Goal: Task Accomplishment & Management: Manage account settings

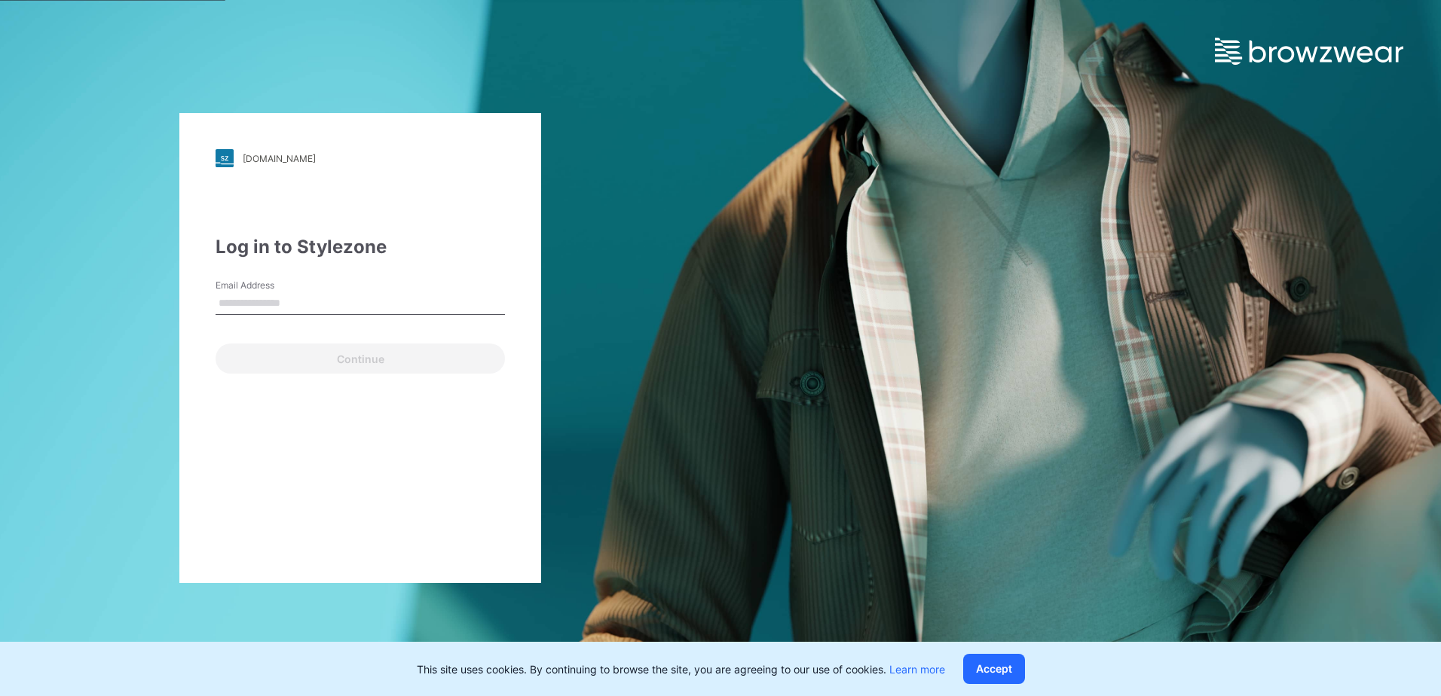
click at [354, 302] on input "Email Address" at bounding box center [360, 303] width 289 height 23
type input "**********"
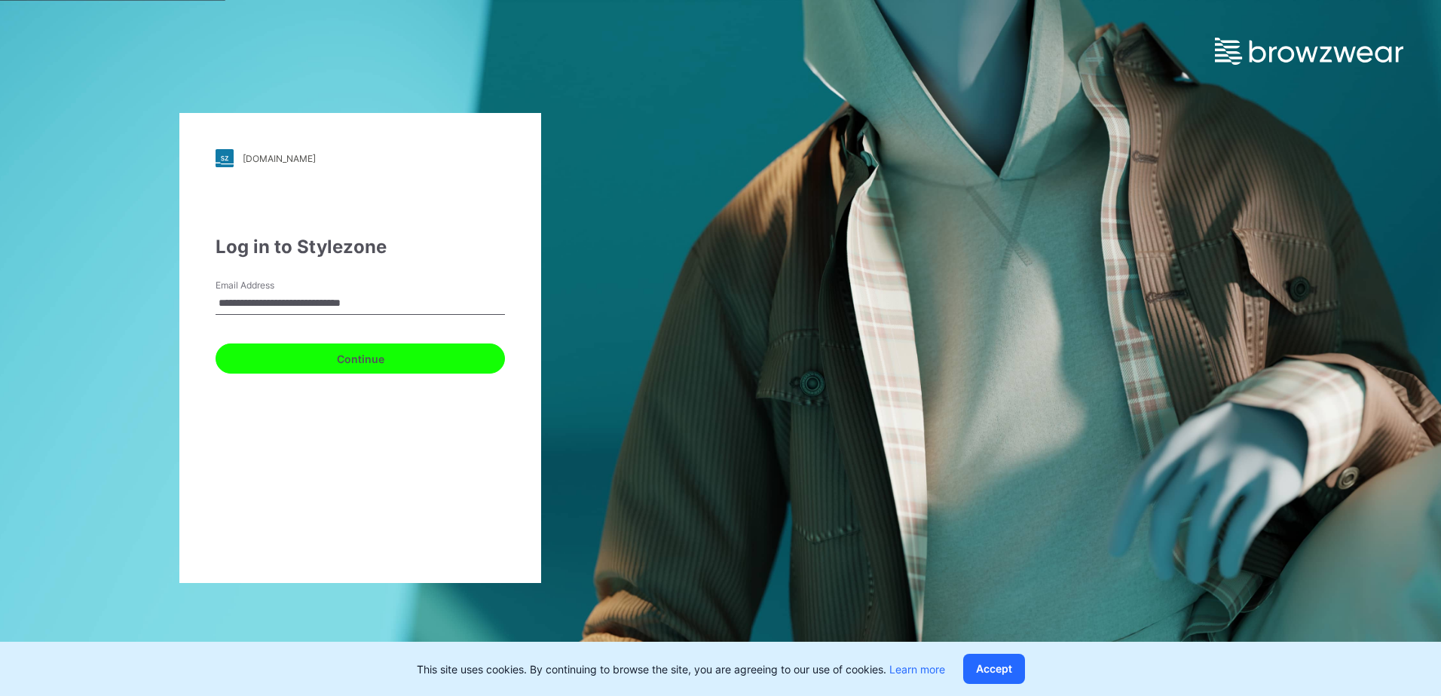
click at [326, 366] on button "Continue" at bounding box center [360, 359] width 289 height 30
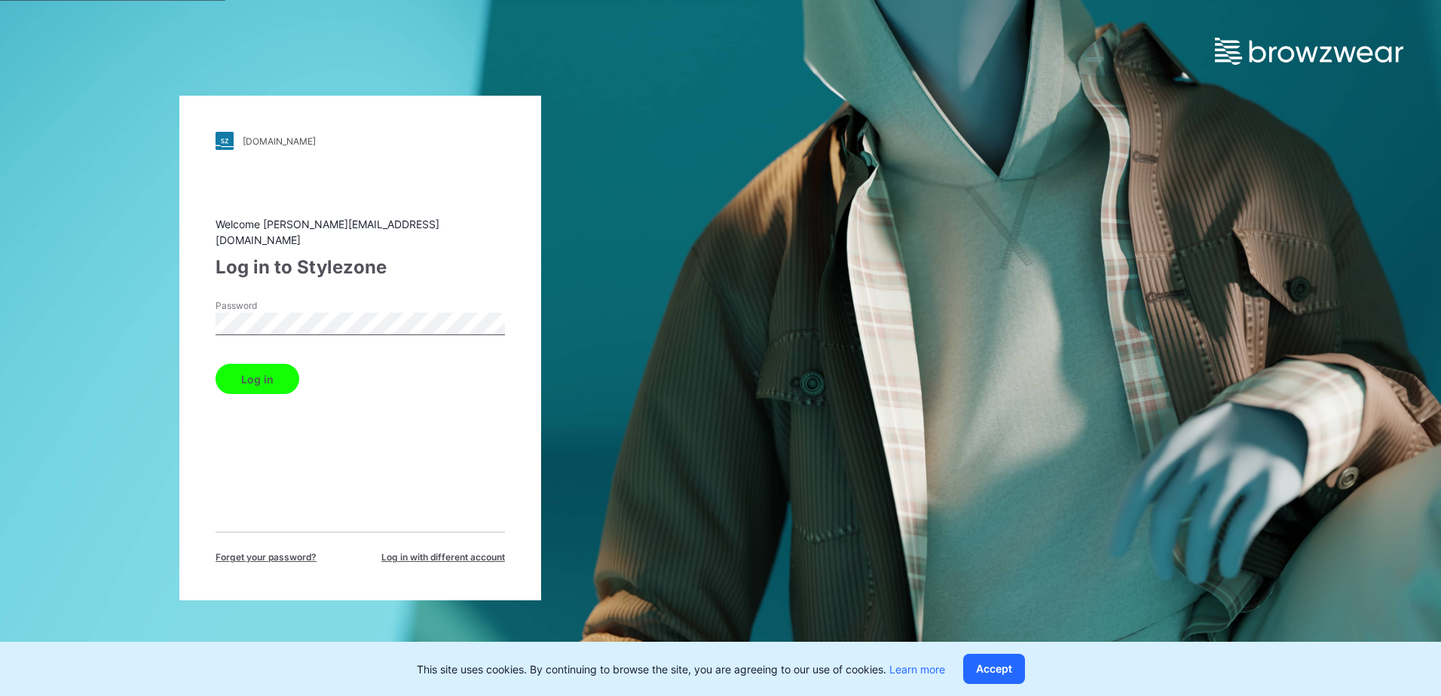
click at [259, 380] on button "Log in" at bounding box center [258, 379] width 84 height 30
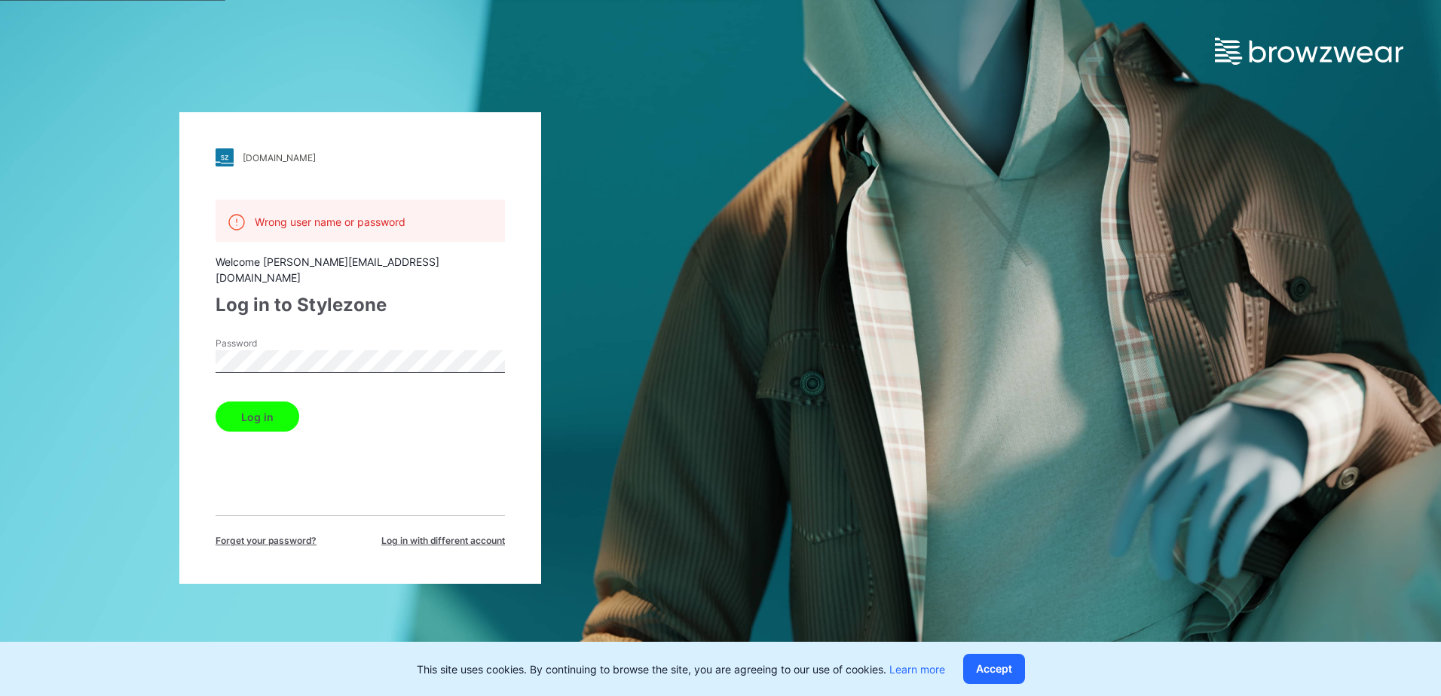
click at [162, 336] on div "walmart.stylezone.com Loading... Wrong user name or password Welcome arthur@cat…" at bounding box center [360, 348] width 721 height 696
click at [275, 402] on button "Log in" at bounding box center [258, 417] width 84 height 30
click at [136, 340] on div "walmart.stylezone.com Loading... Wrong user name or password Welcome arthur@cat…" at bounding box center [360, 348] width 721 height 696
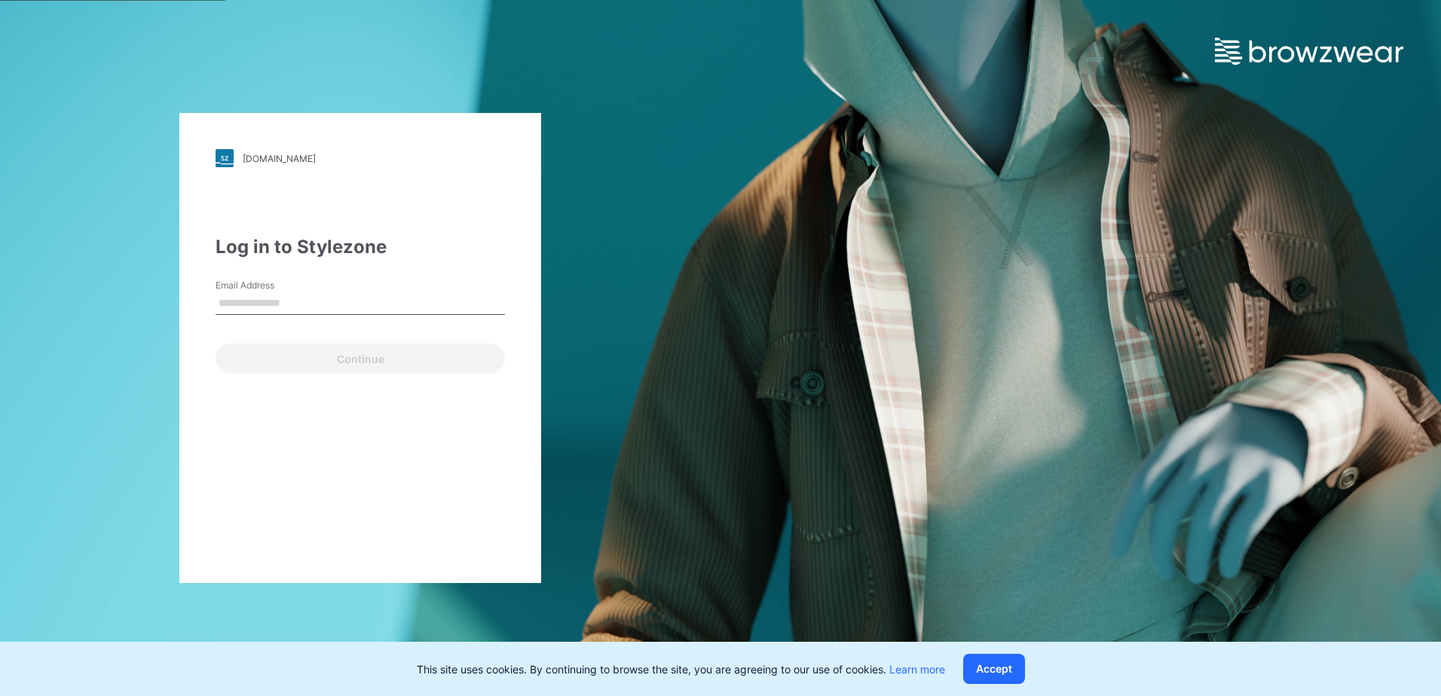
click at [360, 305] on input "Email Address" at bounding box center [360, 303] width 289 height 23
type input "*"
click at [338, 313] on input "Email Address" at bounding box center [360, 303] width 289 height 23
type input "**********"
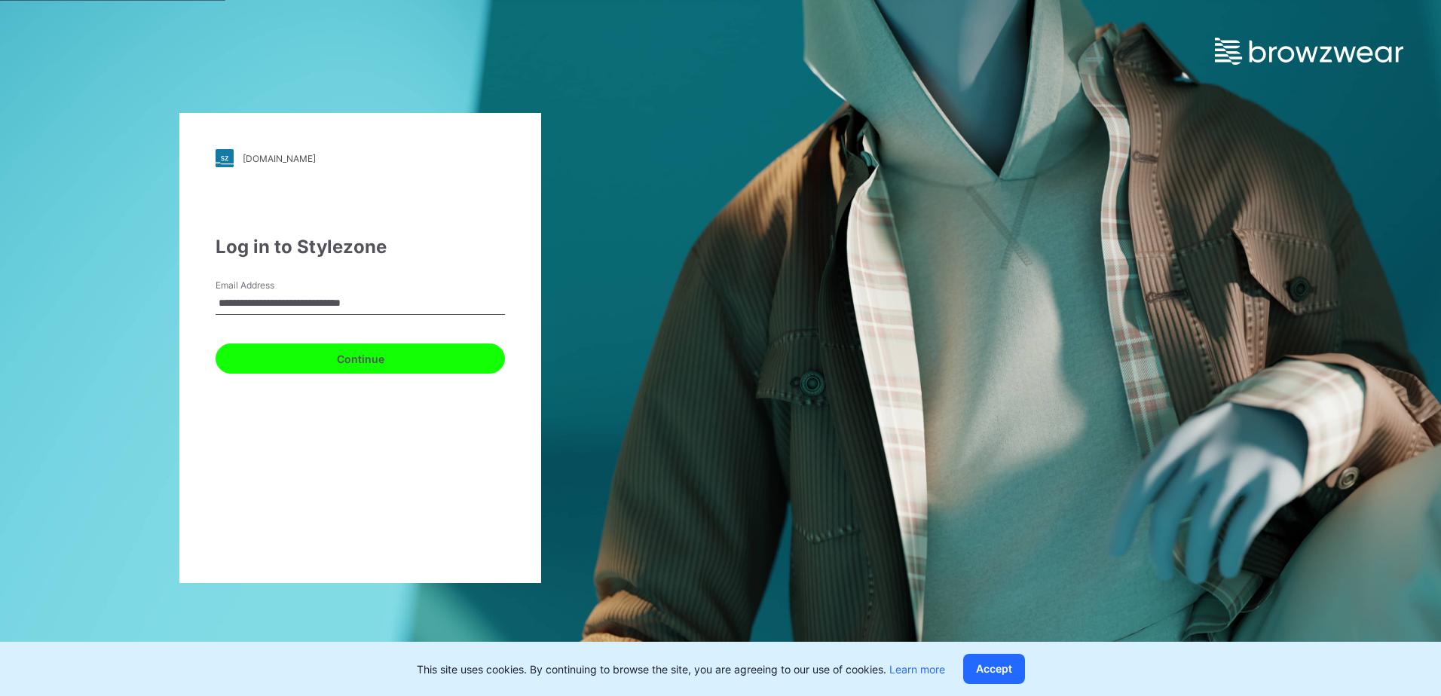
click at [317, 365] on button "Continue" at bounding box center [360, 359] width 289 height 30
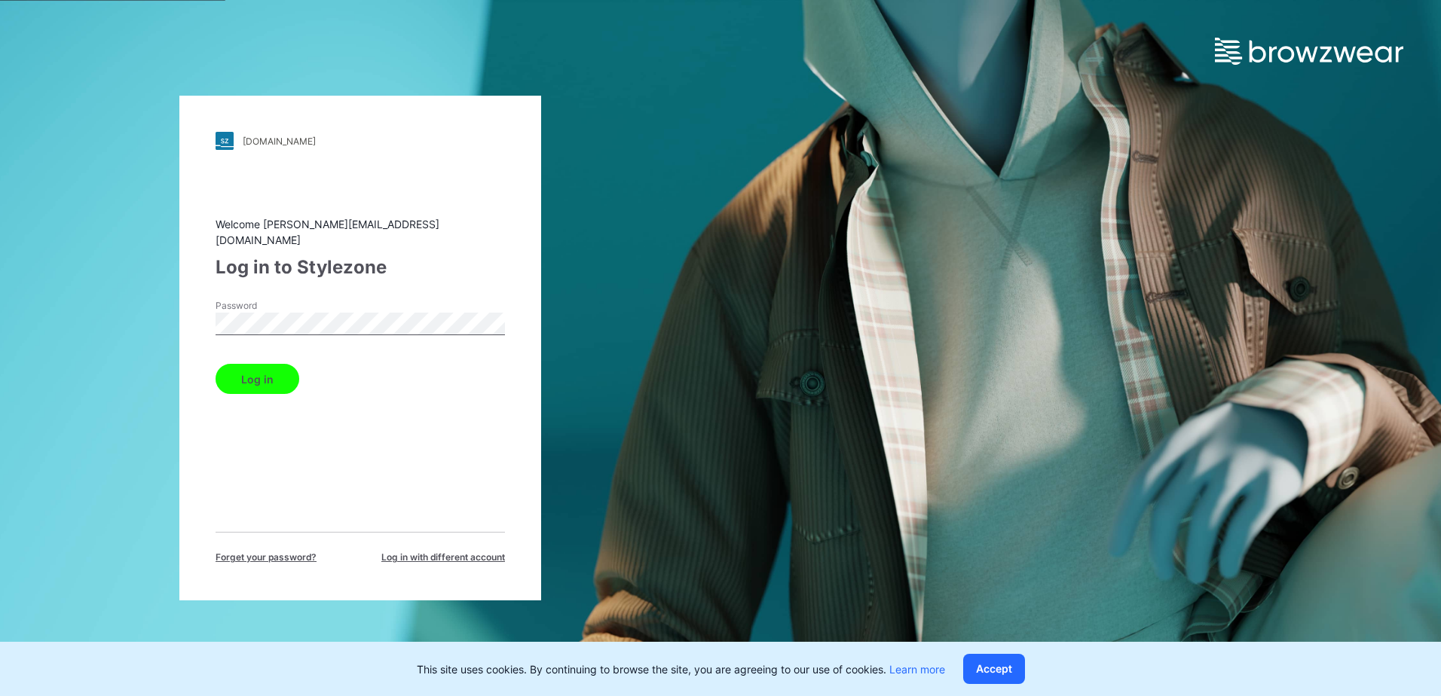
click at [259, 373] on button "Log in" at bounding box center [258, 379] width 84 height 30
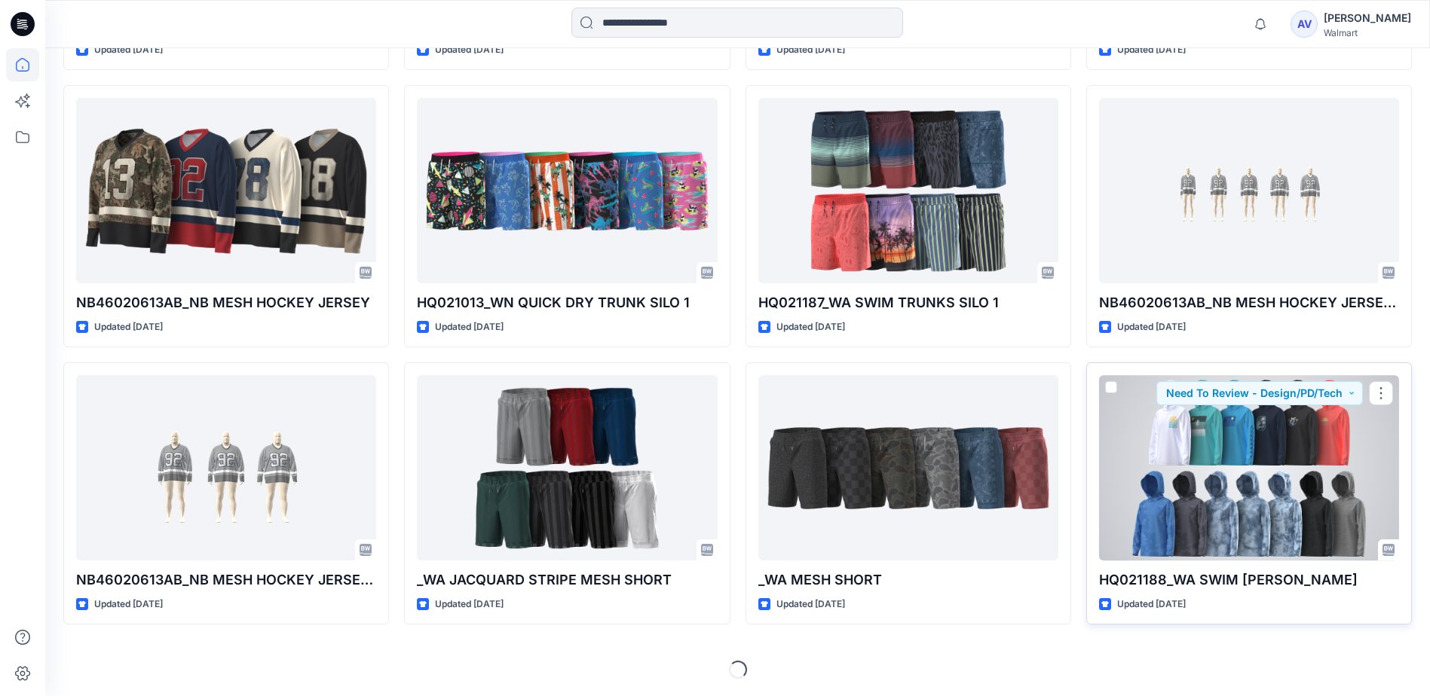
scroll to position [2377, 0]
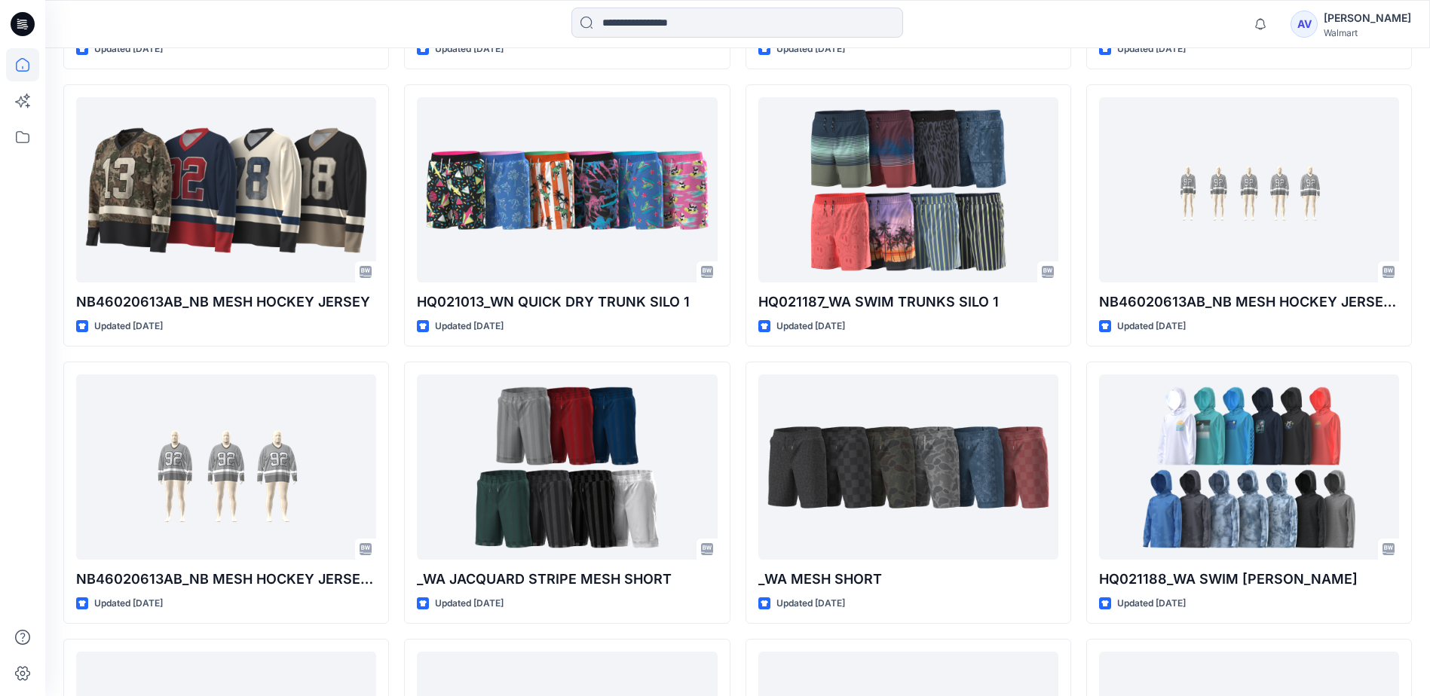
click at [1354, 36] on div "Walmart" at bounding box center [1367, 32] width 87 height 11
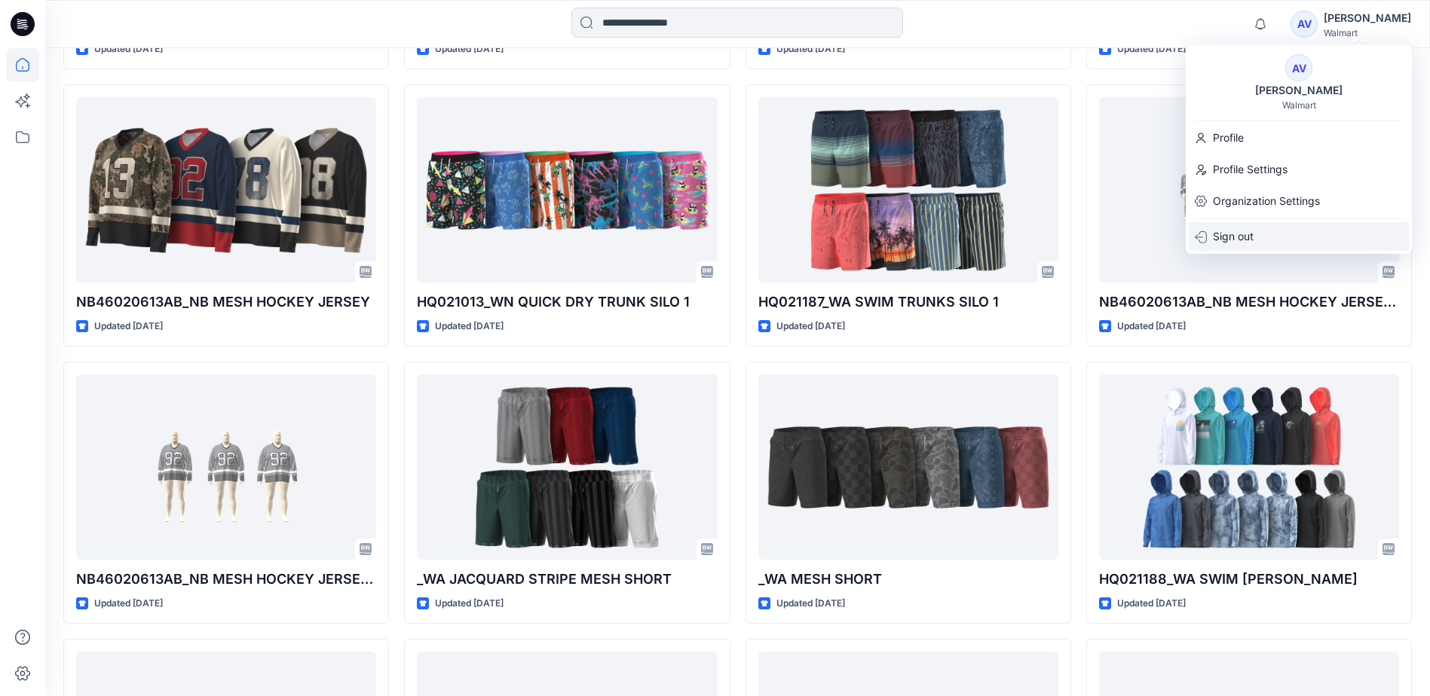
click at [1241, 241] on p "Sign out" at bounding box center [1233, 236] width 41 height 29
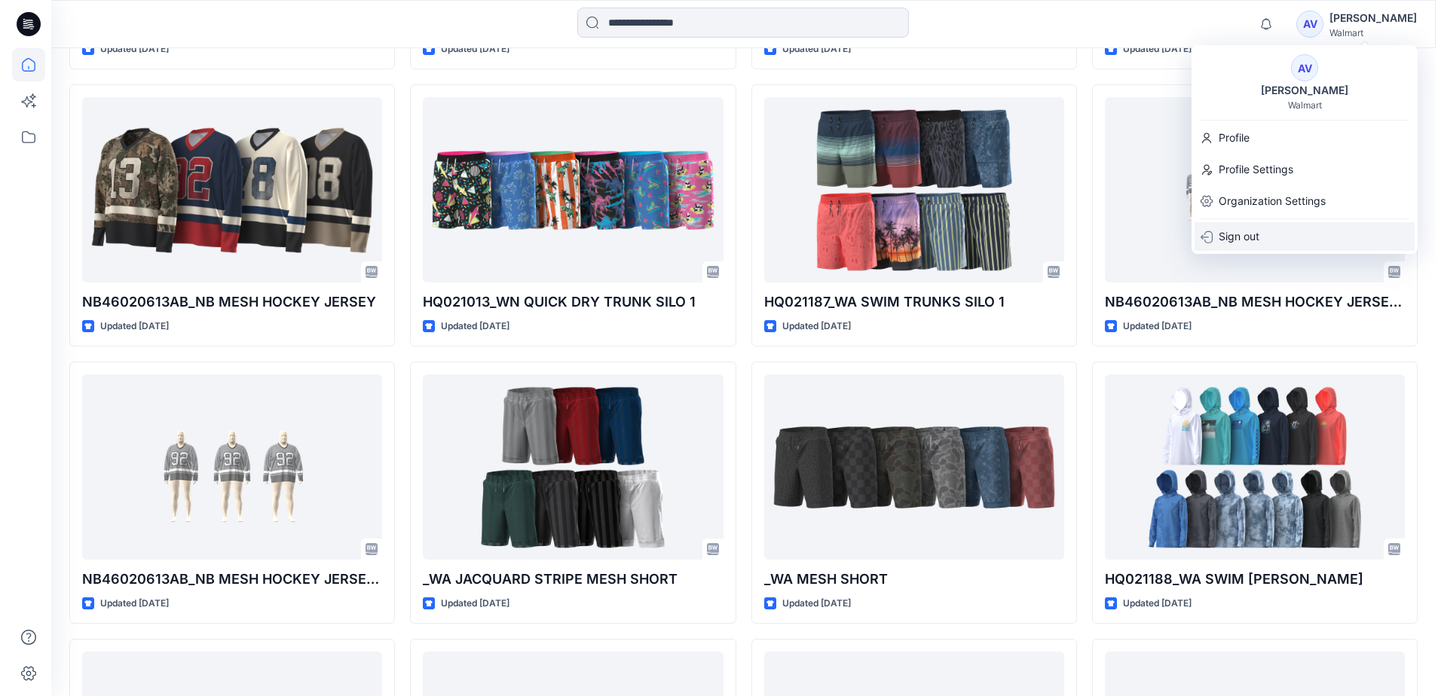
scroll to position [2389, 0]
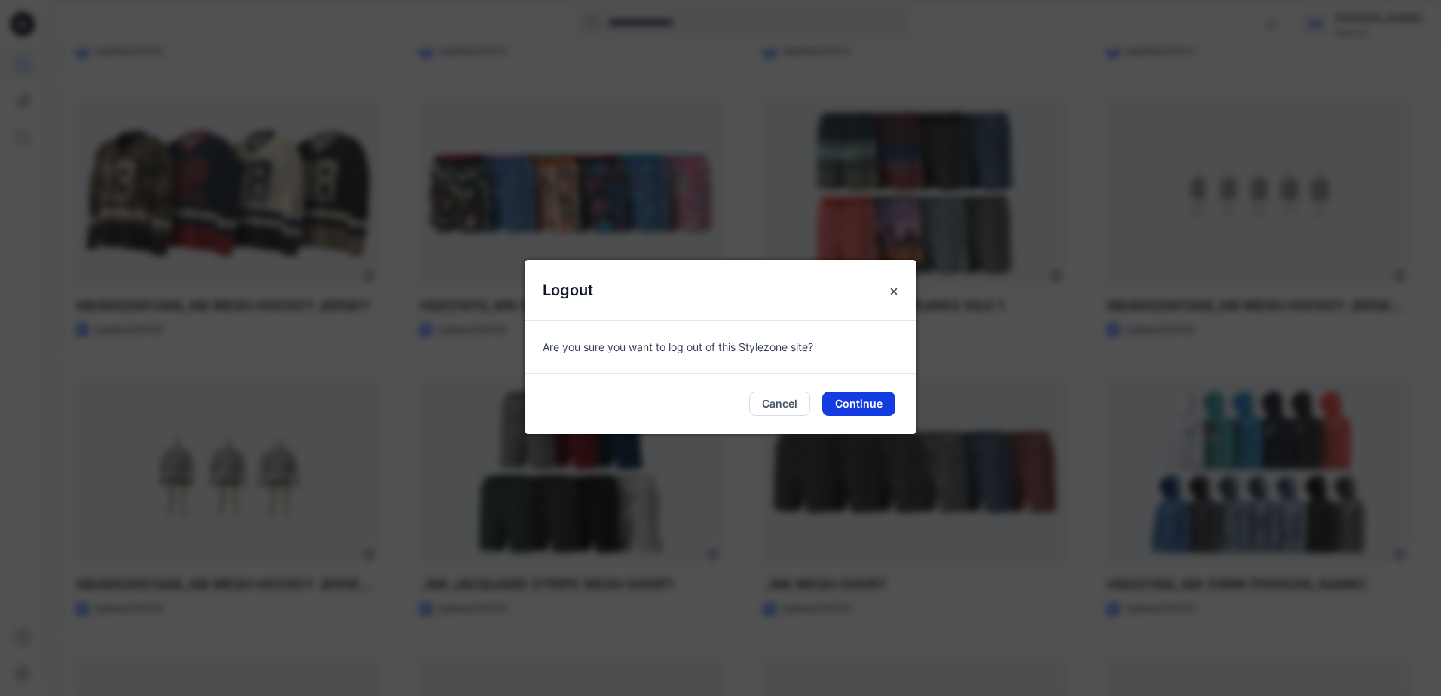
click at [847, 398] on button "Continue" at bounding box center [858, 404] width 73 height 24
